Goal: Task Accomplishment & Management: Manage account settings

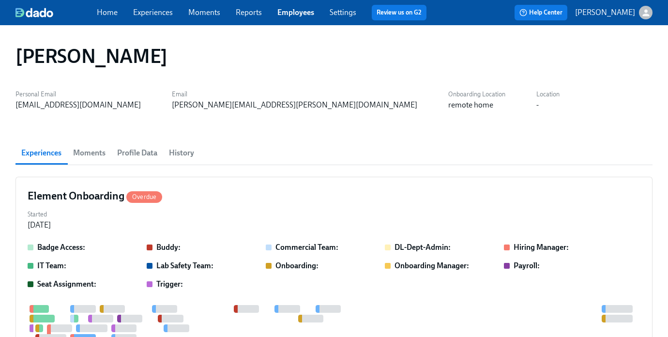
click at [162, 13] on link "Experiences" at bounding box center [153, 12] width 40 height 9
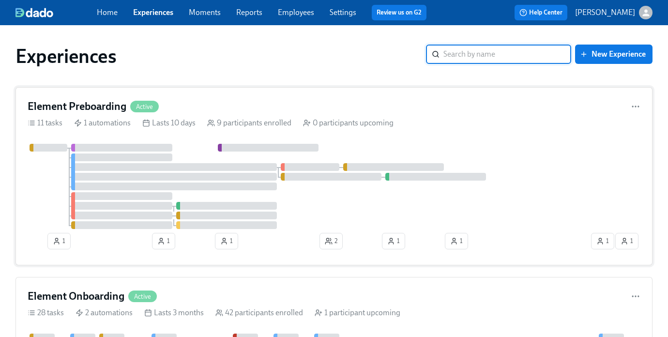
scroll to position [118, 0]
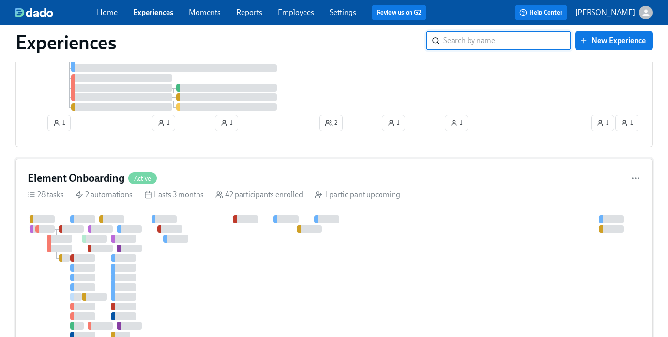
click at [87, 171] on h4 "Element Onboarding" at bounding box center [76, 178] width 97 height 15
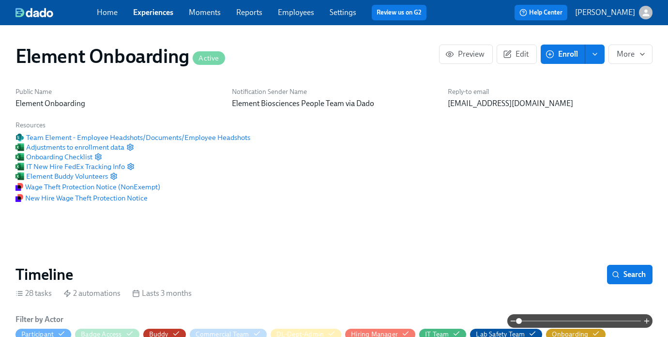
scroll to position [0, 12077]
click at [638, 267] on button "Search" at bounding box center [629, 274] width 45 height 19
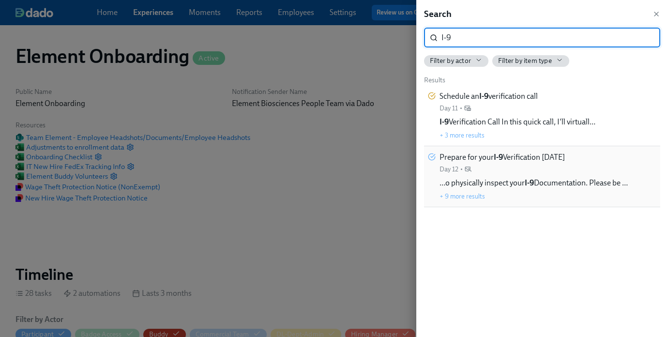
type input "I-9"
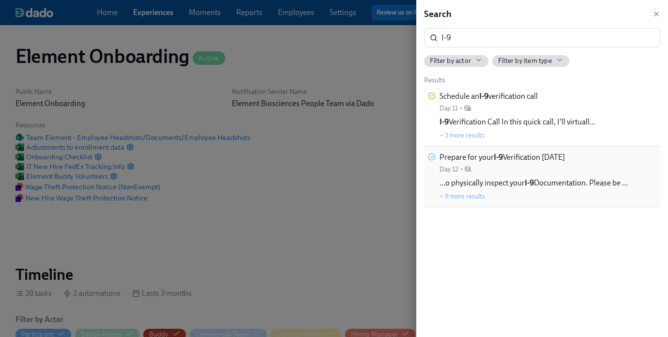
click at [487, 177] on div "Prepare for your I-9 Verification on Monday Day 12 • …o physically inspect your…" at bounding box center [533, 176] width 188 height 49
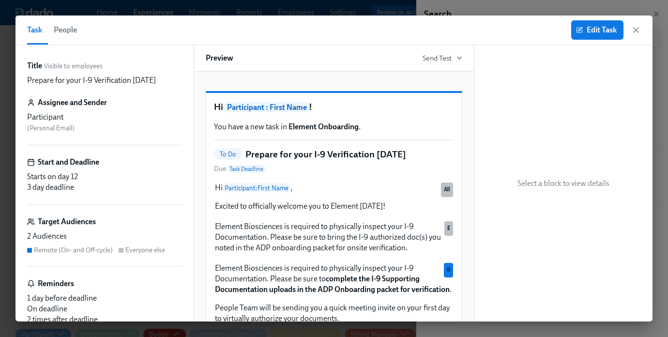
click at [66, 31] on span "People" at bounding box center [65, 30] width 23 height 14
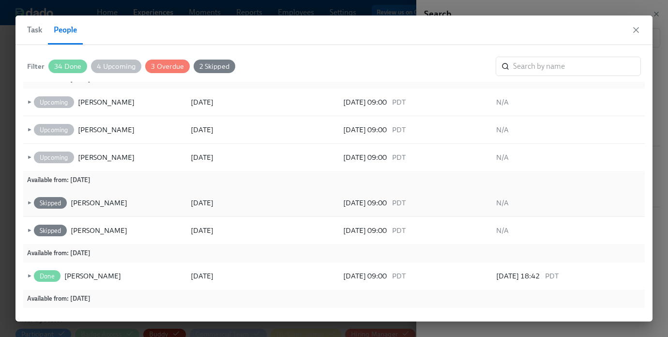
scroll to position [58, 0]
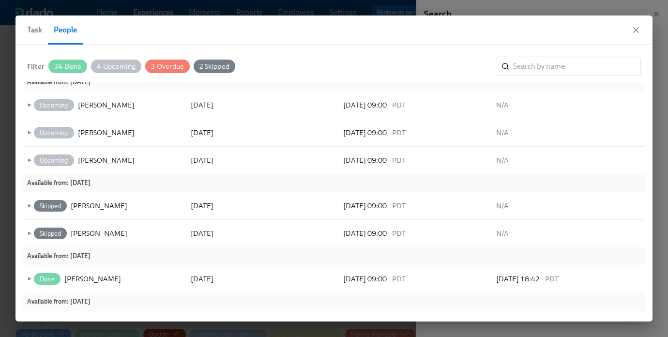
click at [221, 66] on span "2 Skipped" at bounding box center [215, 66] width 42 height 7
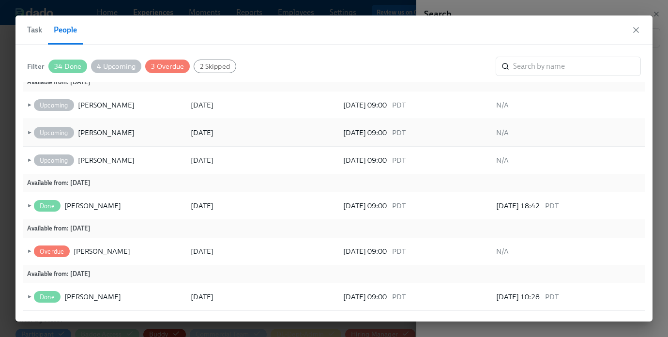
scroll to position [0, 0]
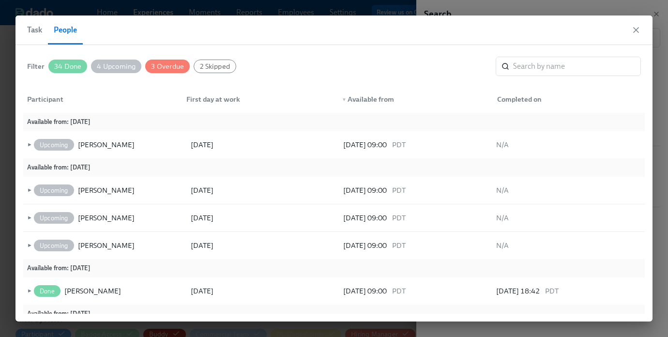
click at [211, 68] on span "2 Skipped" at bounding box center [215, 66] width 42 height 7
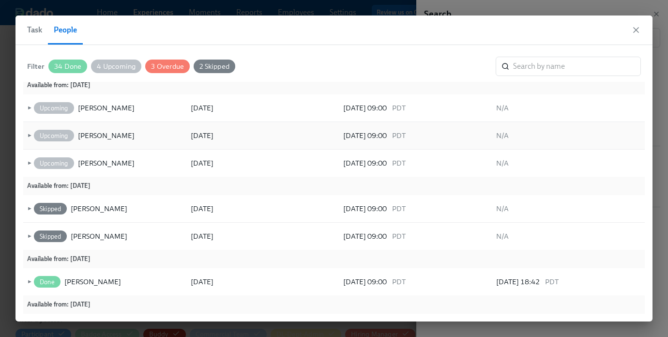
scroll to position [57, 0]
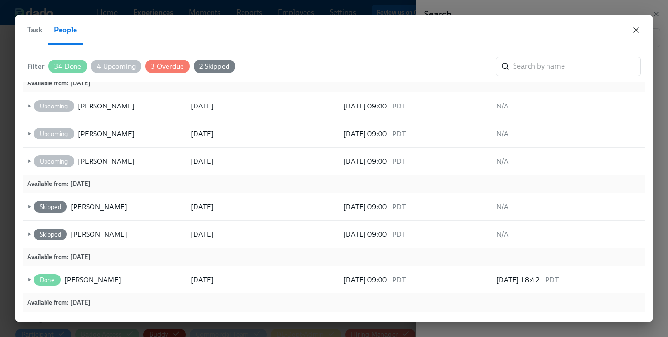
click at [639, 31] on icon "button" at bounding box center [636, 30] width 10 height 10
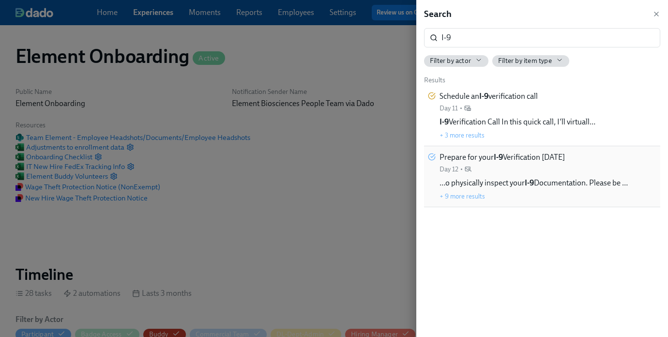
click at [580, 186] on span "…o physically inspect your I-9 Documentation. Please be …" at bounding box center [533, 183] width 188 height 11
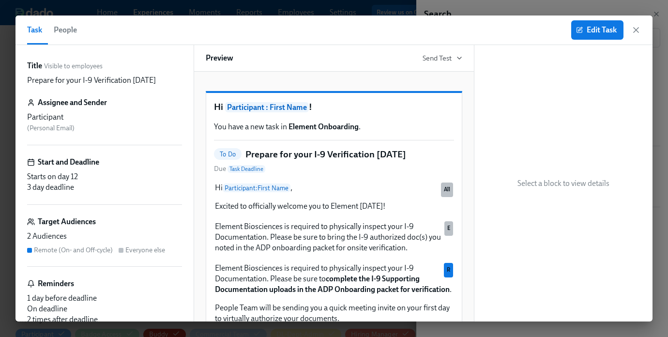
scroll to position [15, 0]
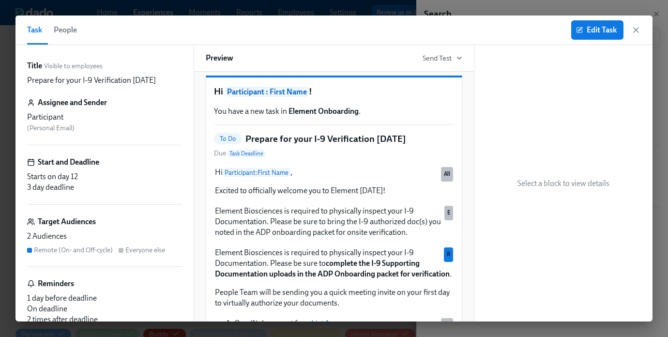
click at [61, 29] on span "People" at bounding box center [65, 30] width 23 height 14
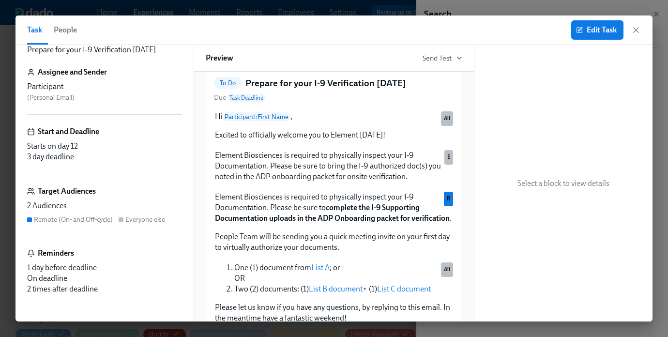
scroll to position [69, 0]
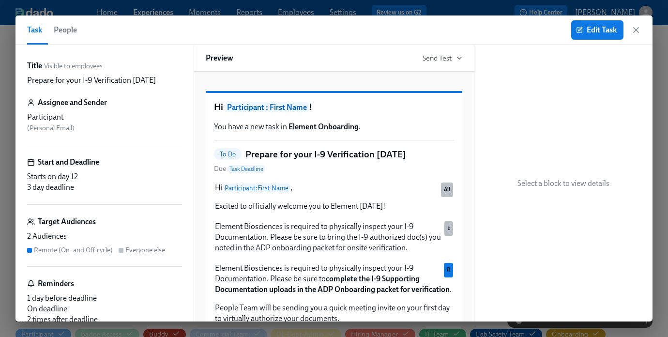
click at [644, 31] on div "Task People Edit Task" at bounding box center [333, 30] width 637 height 30
click at [637, 31] on icon "button" at bounding box center [635, 30] width 5 height 5
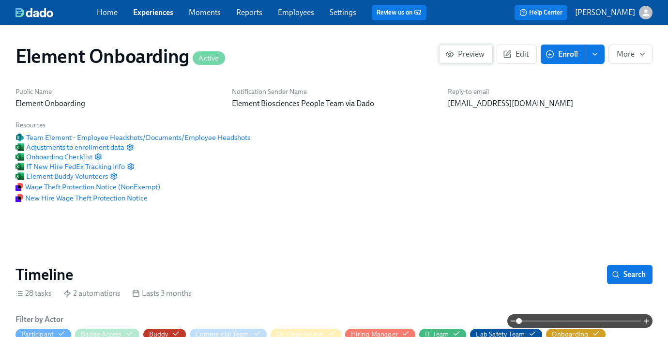
scroll to position [0, 12077]
click at [628, 272] on span "Search" at bounding box center [630, 275] width 32 height 10
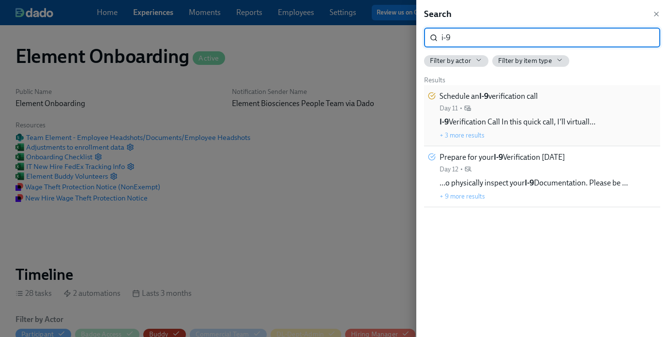
type input "i-9"
click at [499, 112] on div "Schedule an I-9 verification call Day 11 •" at bounding box center [488, 102] width 98 height 22
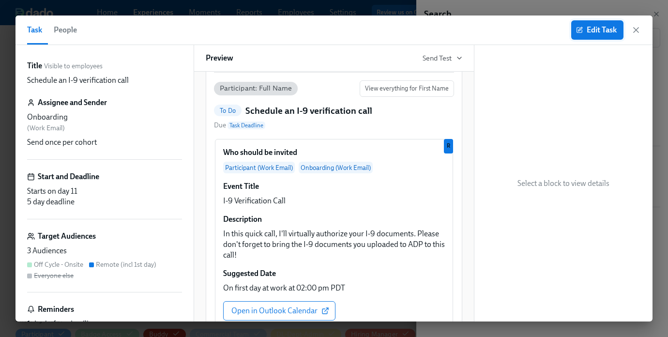
click at [604, 36] on button "Edit Task" at bounding box center [597, 29] width 52 height 19
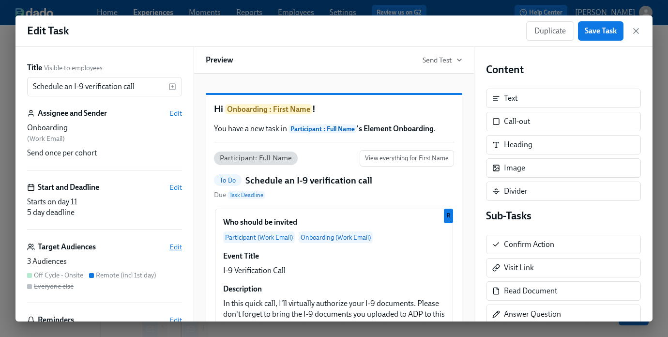
click at [175, 248] on span "Edit" at bounding box center [175, 247] width 13 height 10
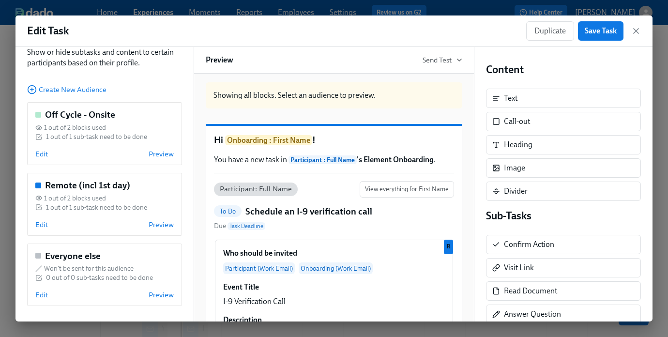
scroll to position [4, 0]
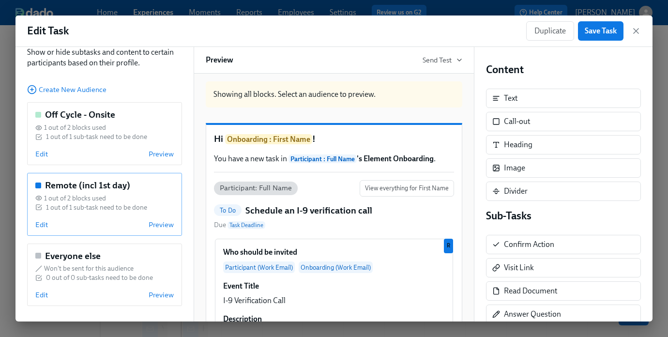
click at [31, 224] on div "Remote (incl 1st day) 1 out of 2 blocks used 1 out of 1 sub-task need to be don…" at bounding box center [104, 204] width 155 height 63
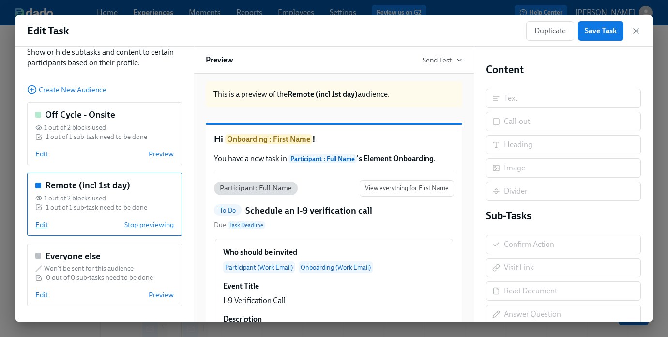
click at [40, 222] on span "Edit" at bounding box center [41, 225] width 13 height 10
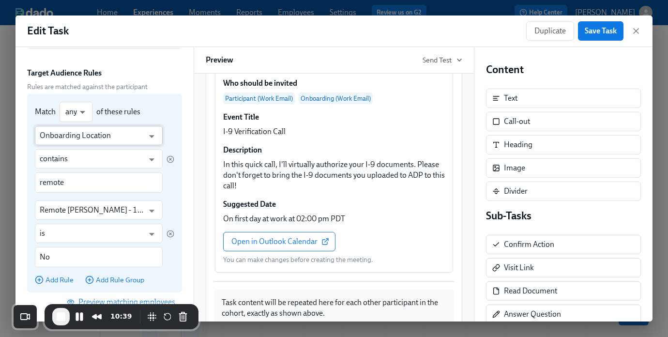
scroll to position [76, 0]
